Goal: Entertainment & Leisure: Consume media (video, audio)

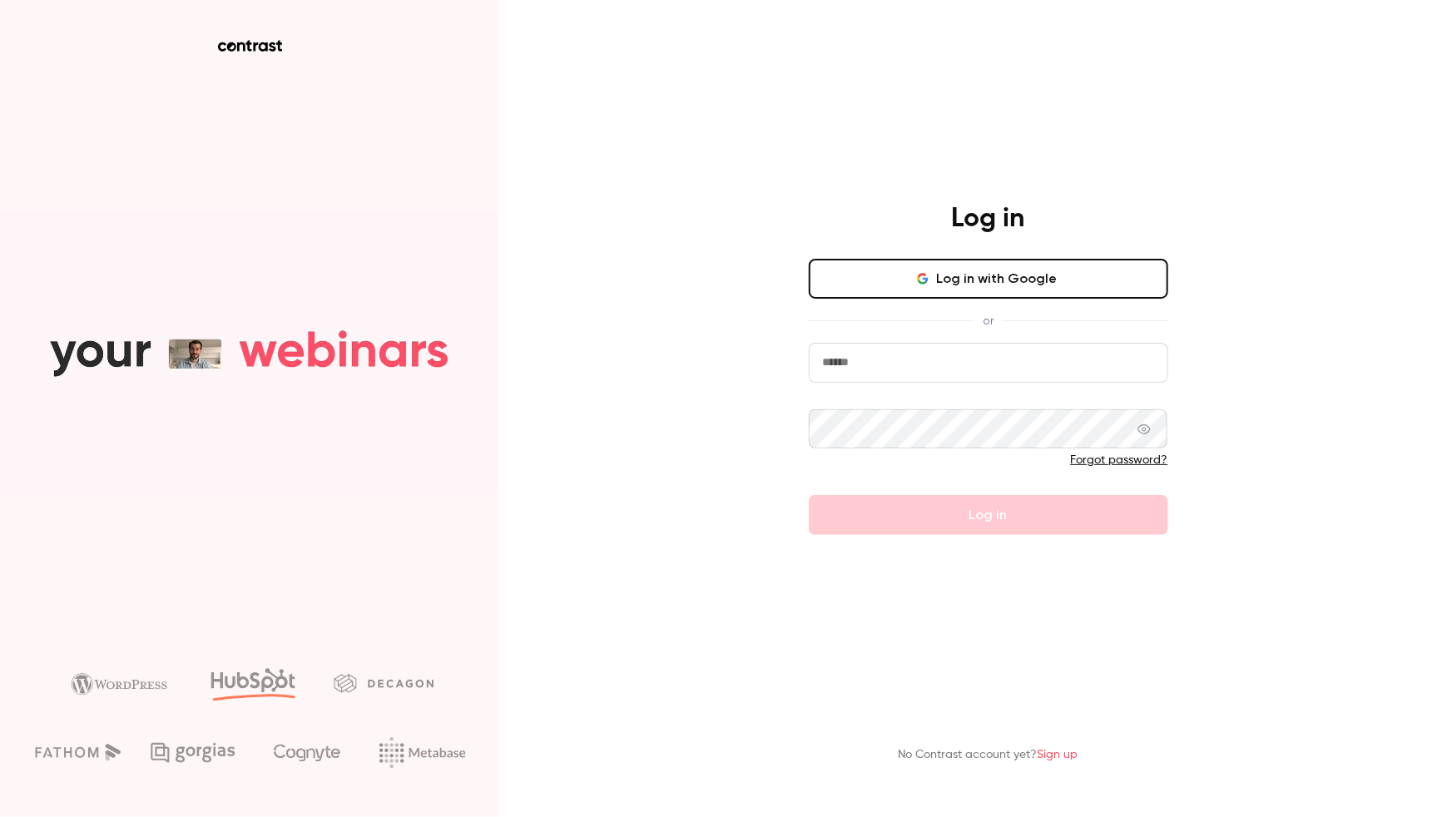
type input "**********"
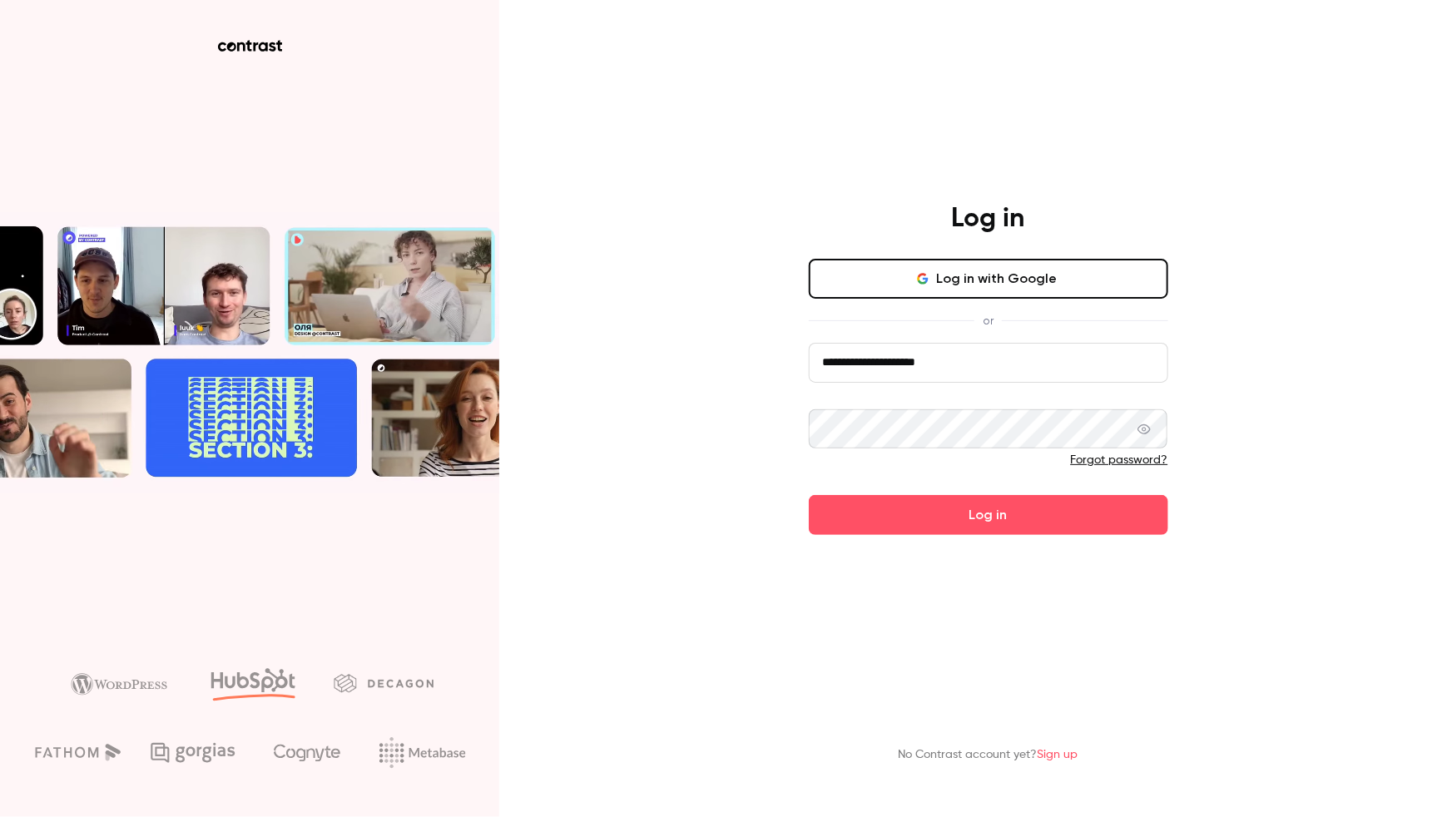
click at [891, 276] on button "Log in with Google" at bounding box center [988, 279] width 359 height 40
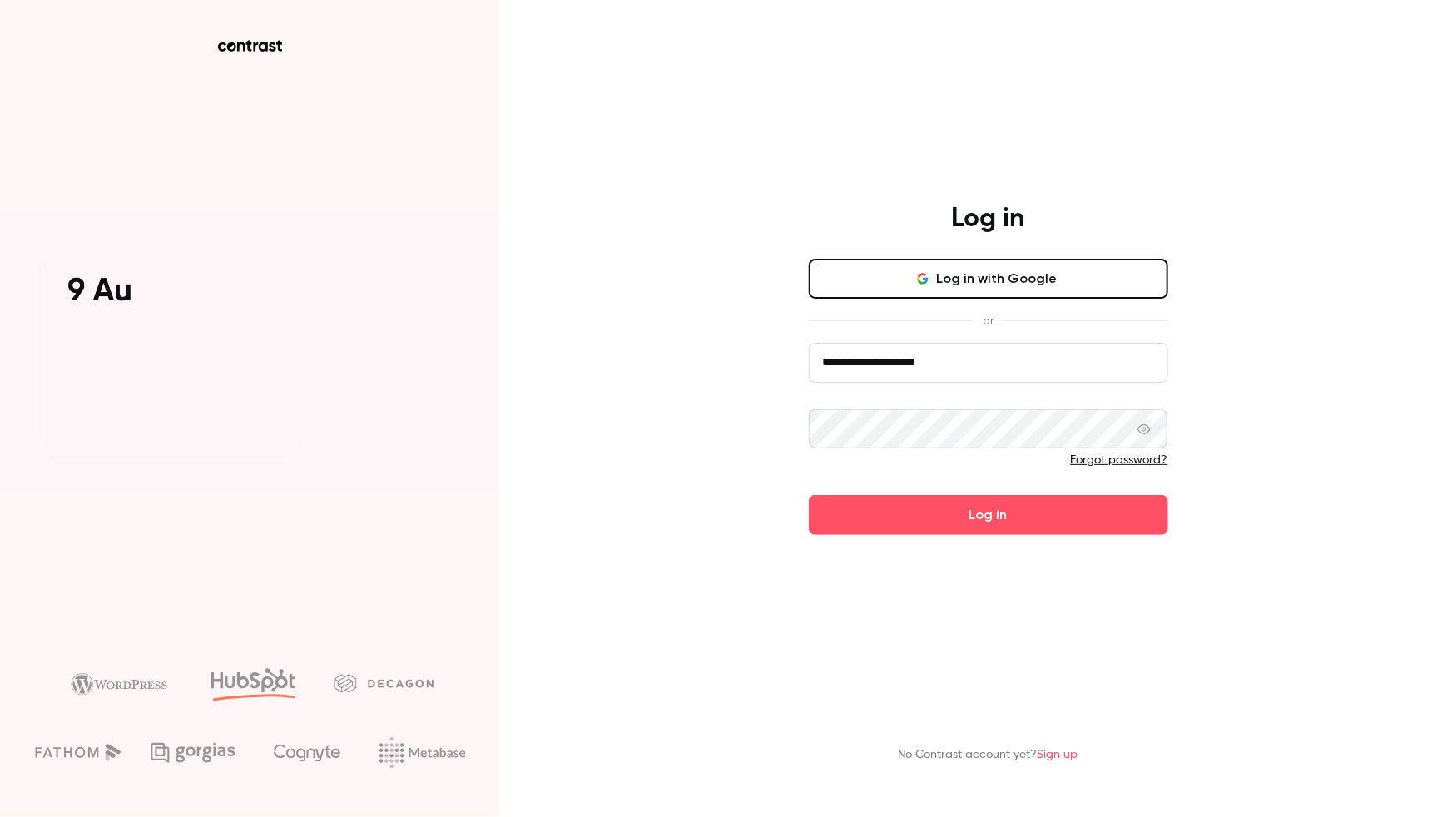
click at [896, 518] on button "Log in" at bounding box center [988, 515] width 359 height 40
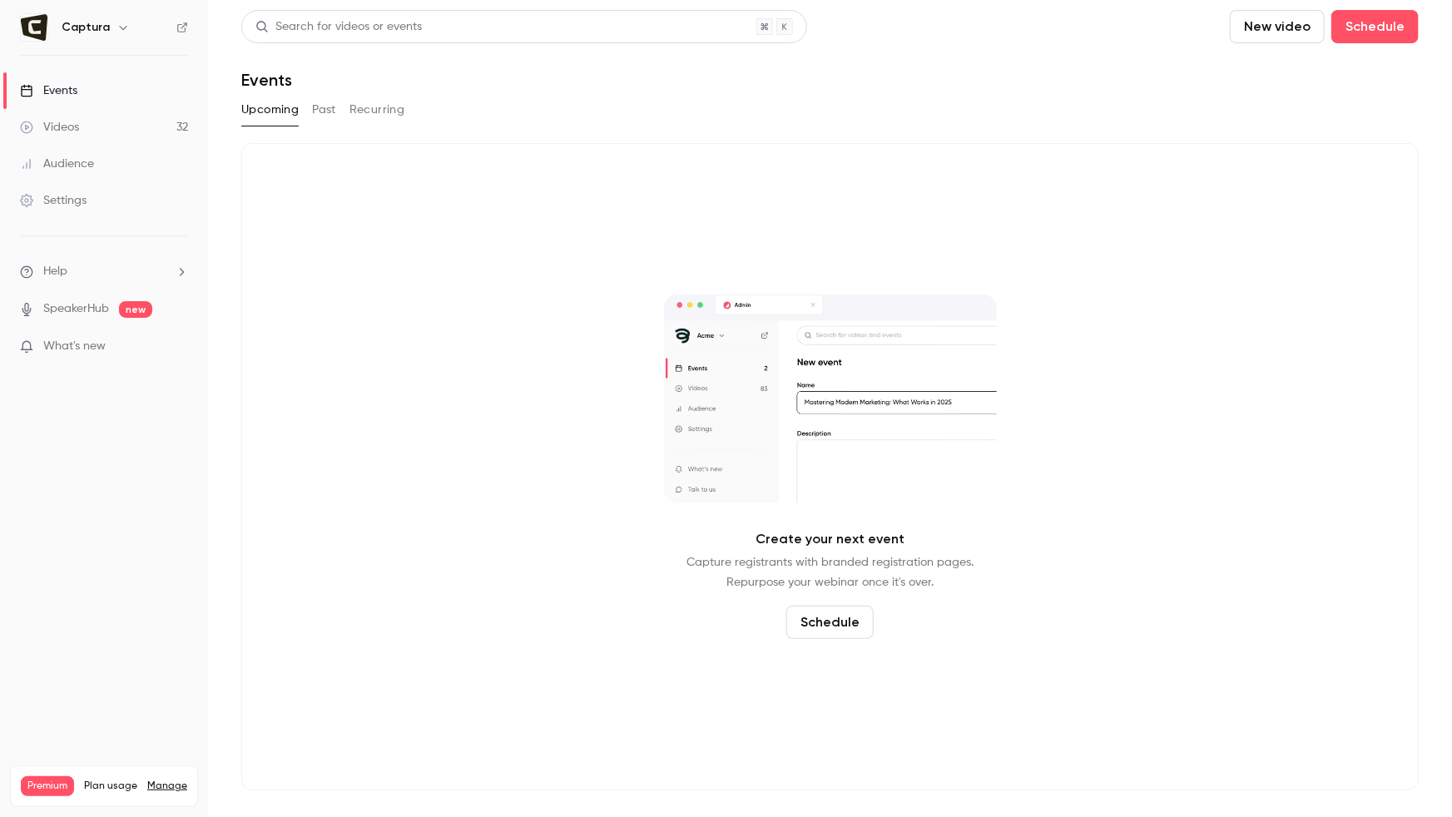
click at [72, 113] on link "Videos 32" at bounding box center [104, 127] width 208 height 37
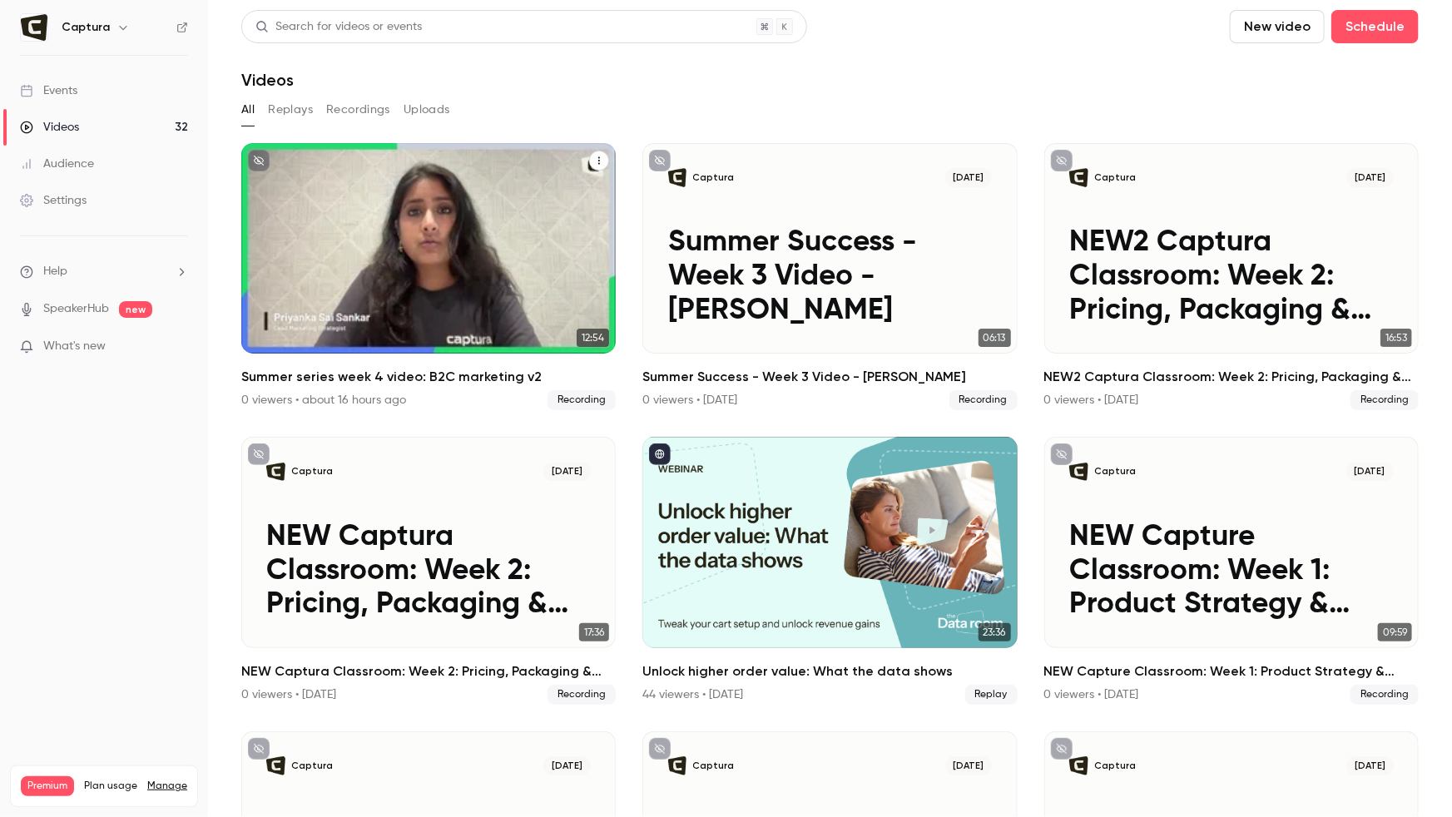
click at [544, 196] on div "Captura [DATE] Summer series week 4 video: B2C marketing v2" at bounding box center [428, 248] width 374 height 211
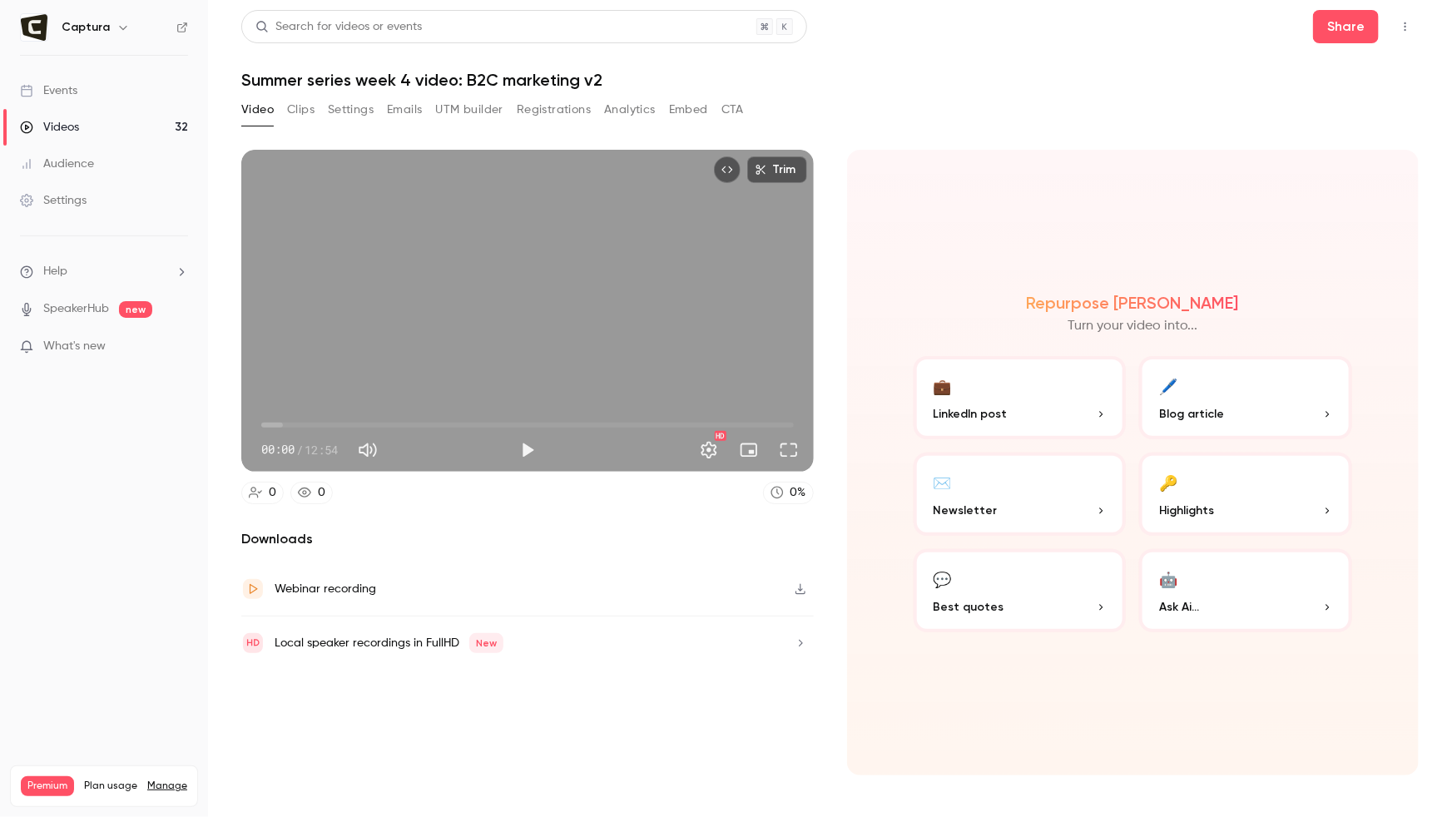
click at [796, 592] on icon "button" at bounding box center [800, 589] width 13 height 12
